Goal: Task Accomplishment & Management: Use online tool/utility

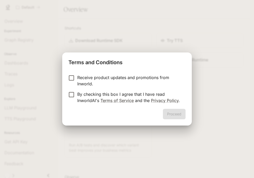
click at [140, 92] on p "By checking this box I agree that I have read InworldAI's Terms of Service and …" at bounding box center [129, 97] width 104 height 13
click at [165, 112] on button "Proceed" at bounding box center [174, 114] width 23 height 10
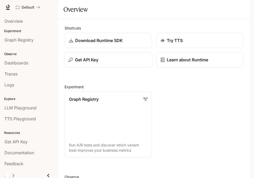
click at [115, 63] on div "Get API Key" at bounding box center [109, 60] width 80 height 6
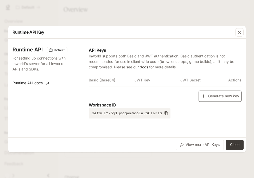
click at [205, 99] on button "Generate new key" at bounding box center [220, 95] width 43 height 11
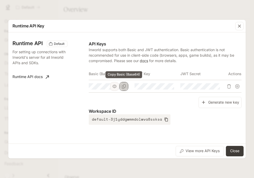
click at [126, 86] on icon "Copy Basic (Base64)" at bounding box center [124, 86] width 4 height 4
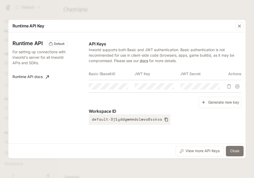
click at [233, 149] on button "Close" at bounding box center [235, 151] width 18 height 10
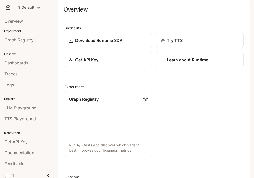
click at [244, 7] on icon "button" at bounding box center [243, 7] width 4 height 4
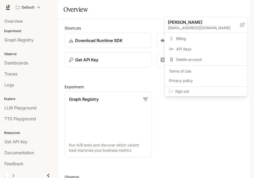
click at [220, 93] on span "Sign out" at bounding box center [209, 91] width 68 height 5
